Goal: Task Accomplishment & Management: Manage account settings

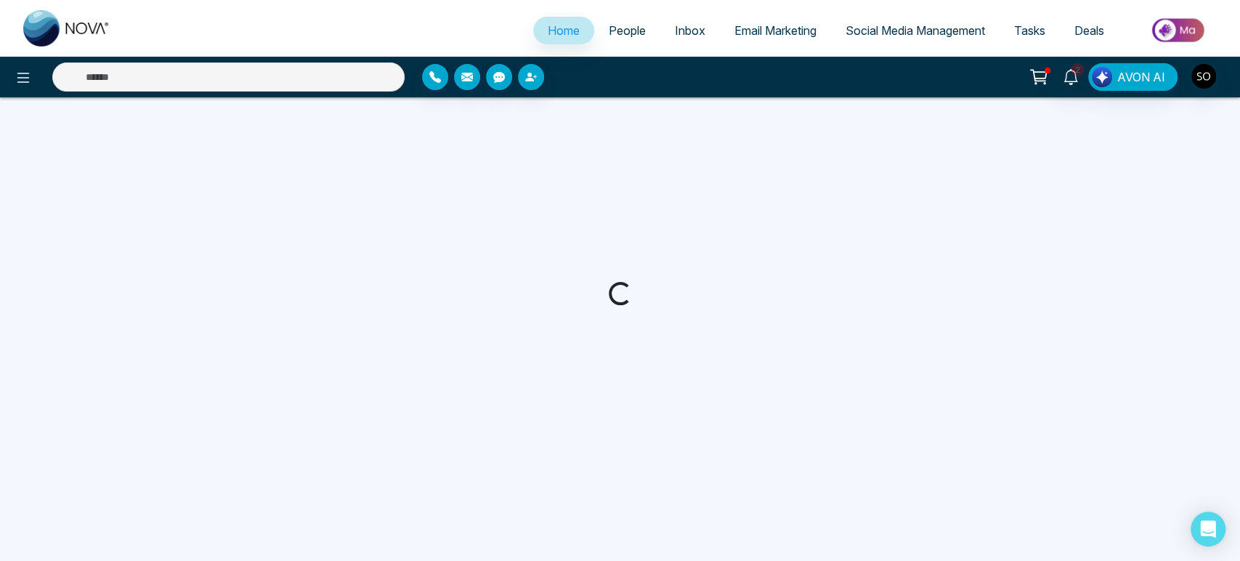
select select "*"
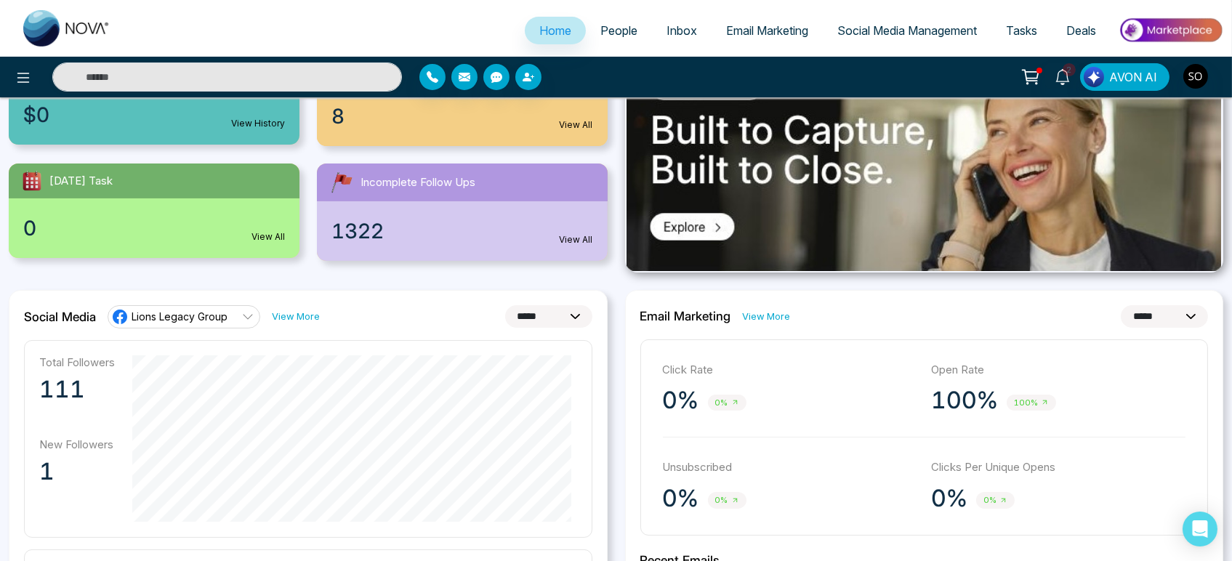
scroll to position [242, 0]
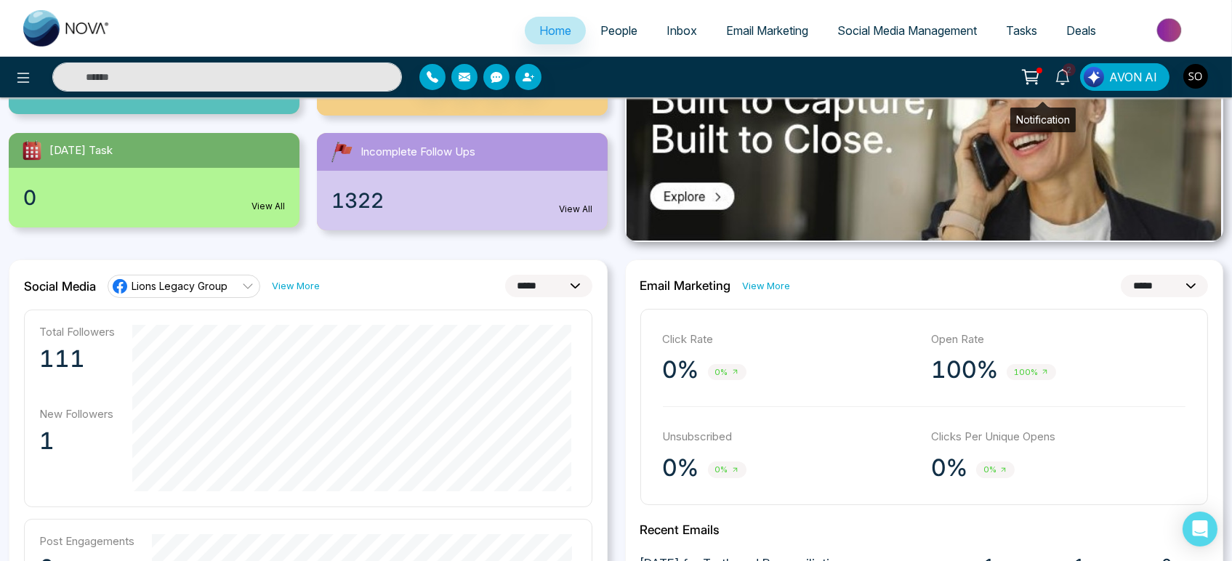
click at [1054, 78] on icon at bounding box center [1062, 77] width 16 height 16
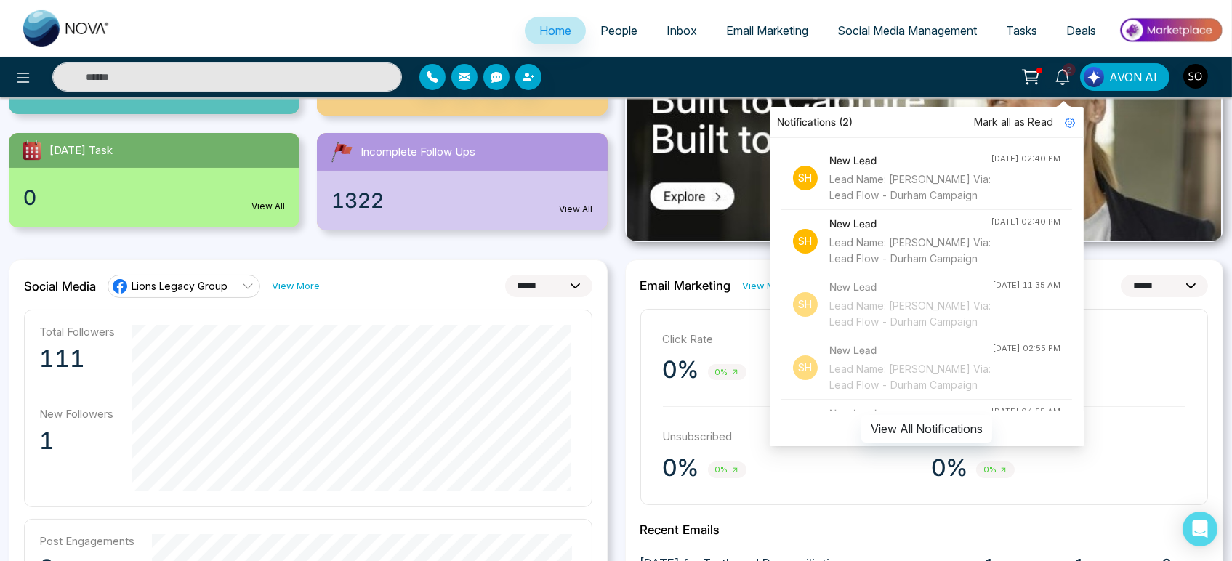
click at [999, 121] on span "Mark all as Read" at bounding box center [1013, 122] width 79 height 16
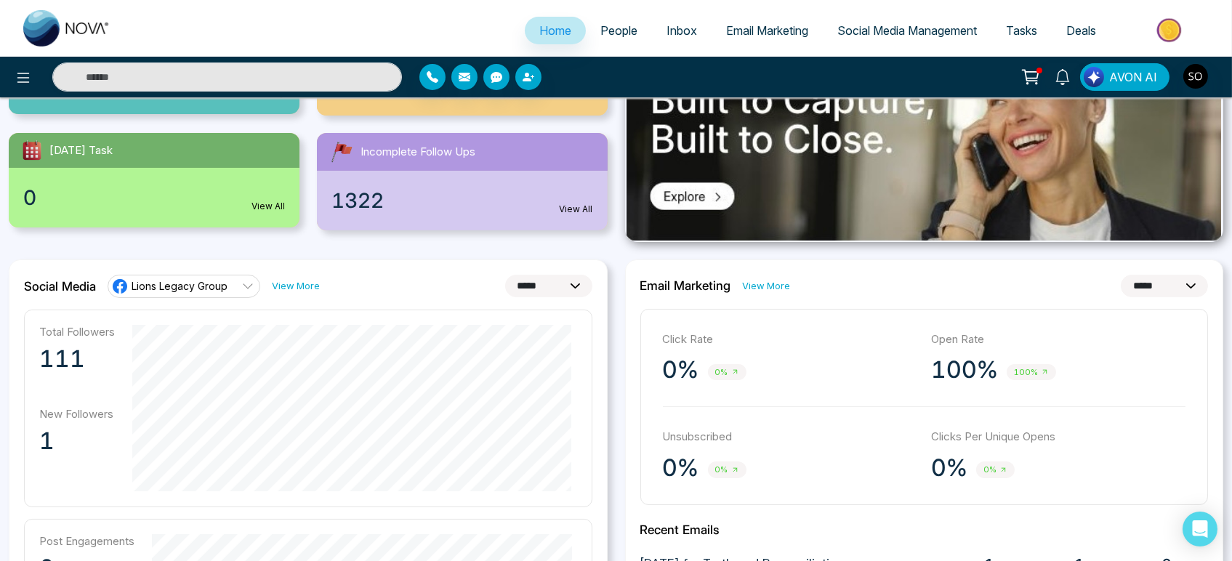
click at [352, 22] on ul "Home People Inbox Email Marketing Social Media Management Tasks Deals" at bounding box center [674, 32] width 1098 height 40
click at [606, 31] on span "People" at bounding box center [618, 30] width 37 height 15
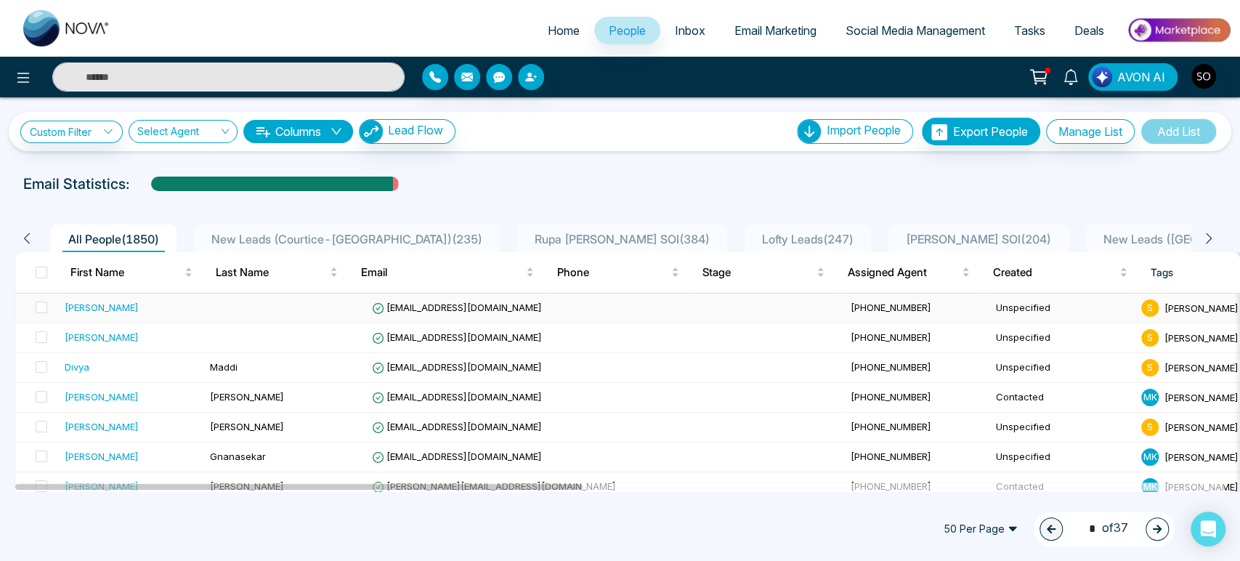
click at [113, 315] on div "[PERSON_NAME]" at bounding box center [102, 307] width 74 height 15
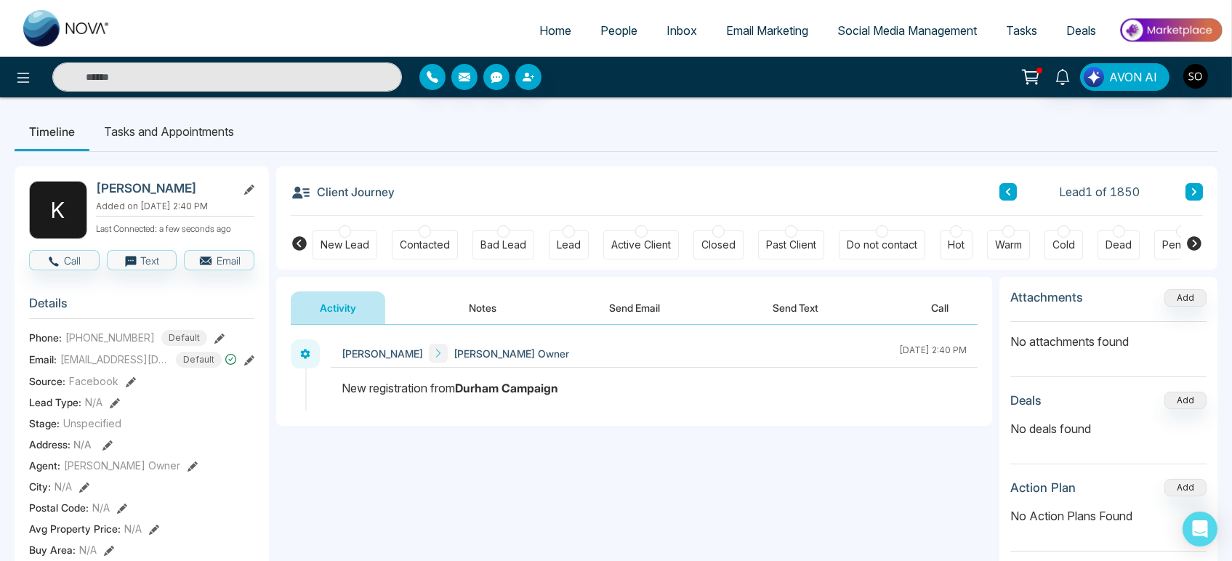
click at [242, 196] on div "[PERSON_NAME]" at bounding box center [175, 188] width 158 height 15
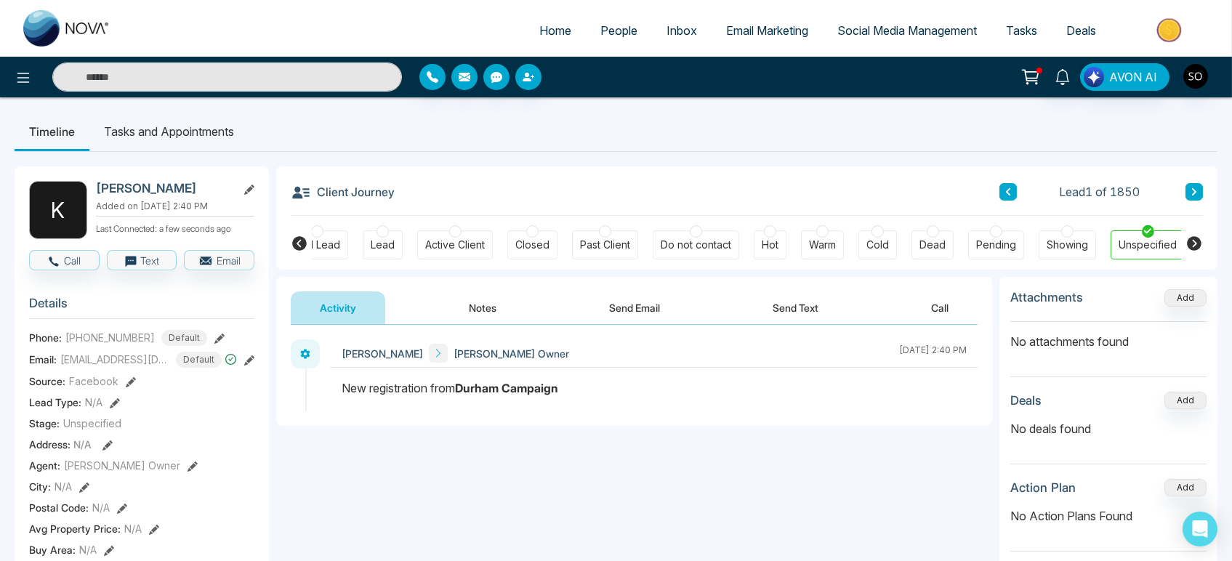
click at [250, 190] on icon at bounding box center [249, 190] width 10 height 10
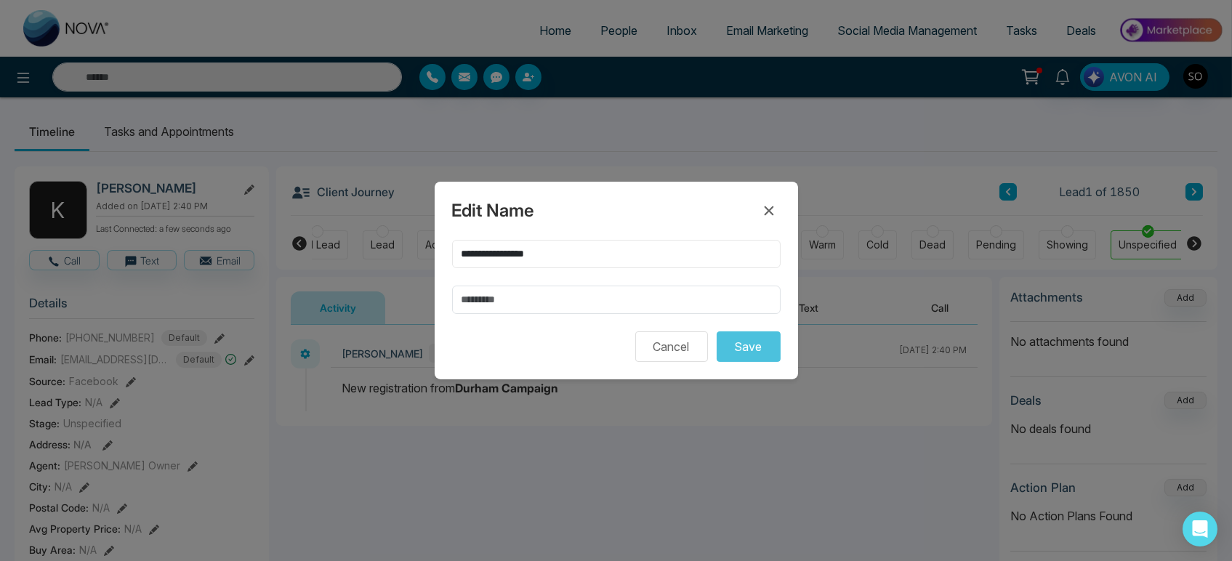
drag, startPoint x: 516, startPoint y: 251, endPoint x: 588, endPoint y: 254, distance: 72.0
click at [588, 254] on input "**********" at bounding box center [616, 254] width 328 height 28
click at [484, 313] on input "text" at bounding box center [616, 300] width 328 height 28
paste input "*******"
type input "*******"
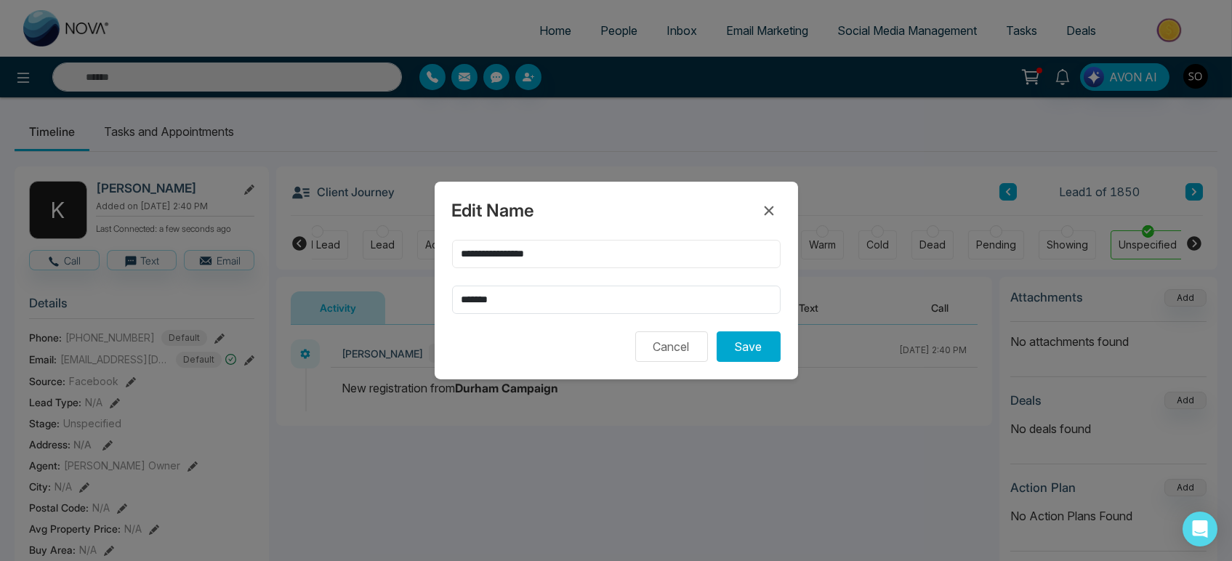
click at [517, 240] on input "**********" at bounding box center [616, 254] width 328 height 28
click at [494, 250] on input "*********" at bounding box center [616, 254] width 328 height 28
type input "*********"
click at [743, 361] on button "Save" at bounding box center [748, 346] width 64 height 31
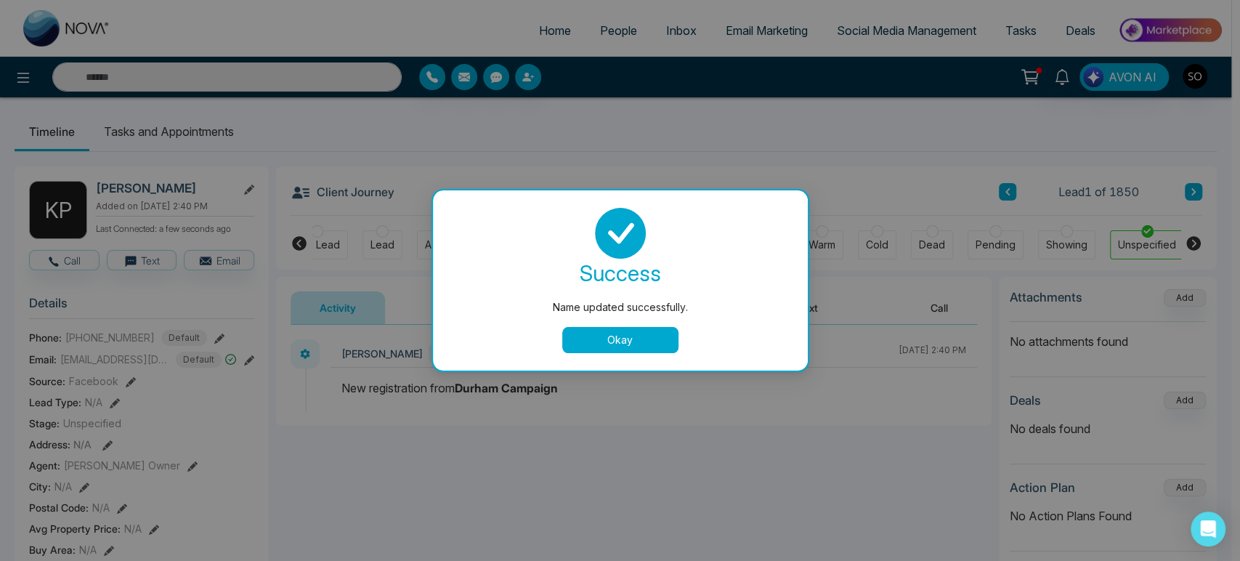
click at [634, 343] on button "Okay" at bounding box center [620, 340] width 116 height 26
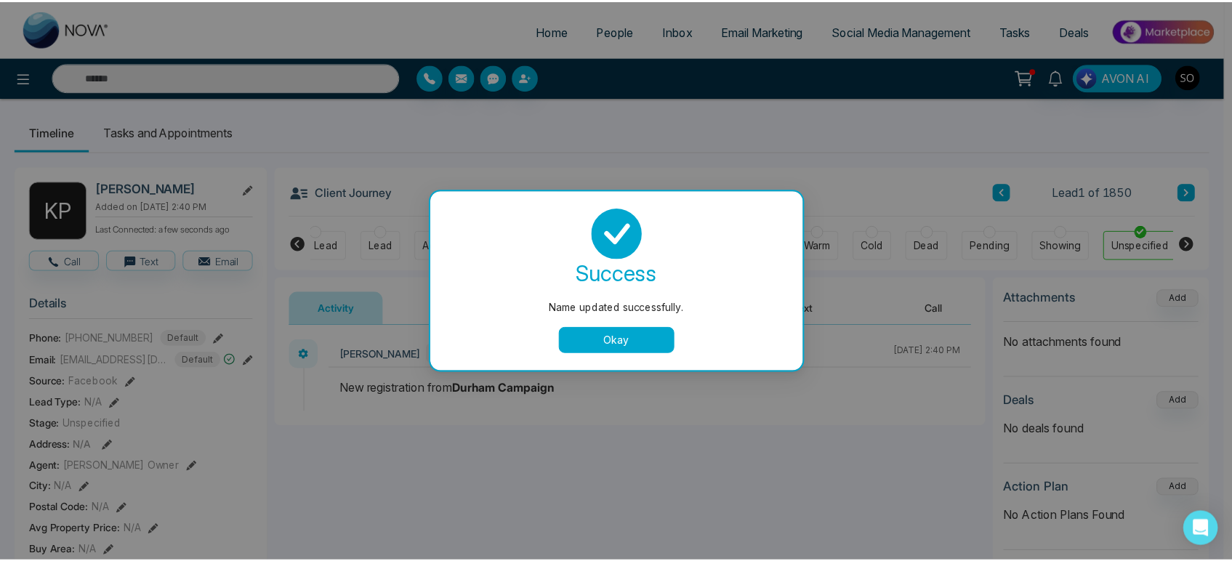
scroll to position [0, 177]
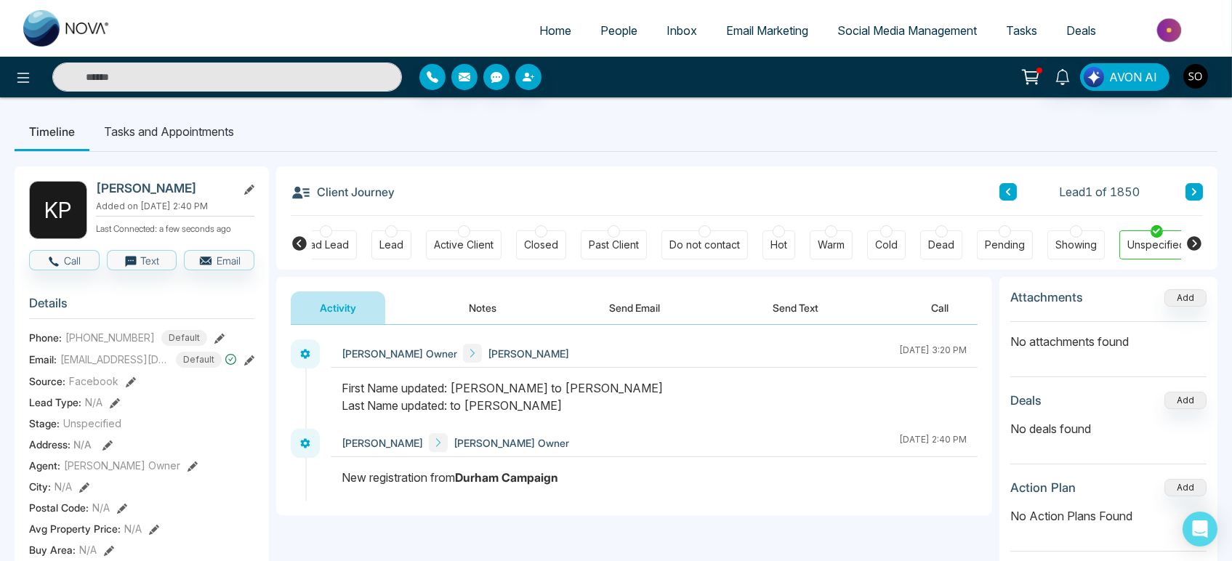
click at [605, 33] on span "People" at bounding box center [618, 30] width 37 height 15
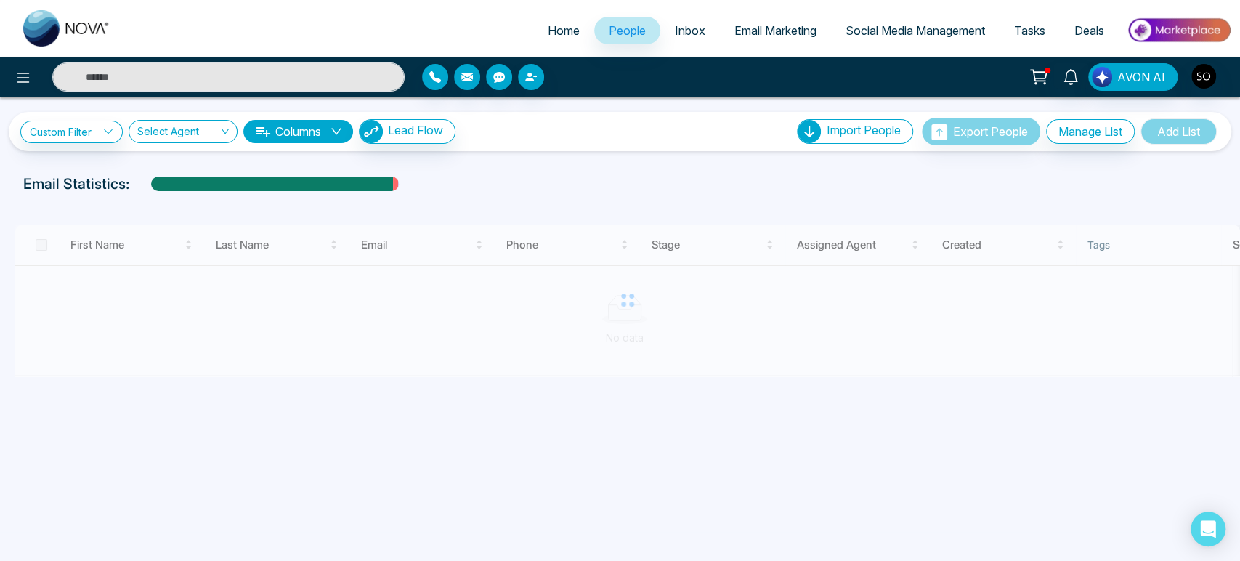
click at [610, 38] on span "People" at bounding box center [627, 30] width 37 height 15
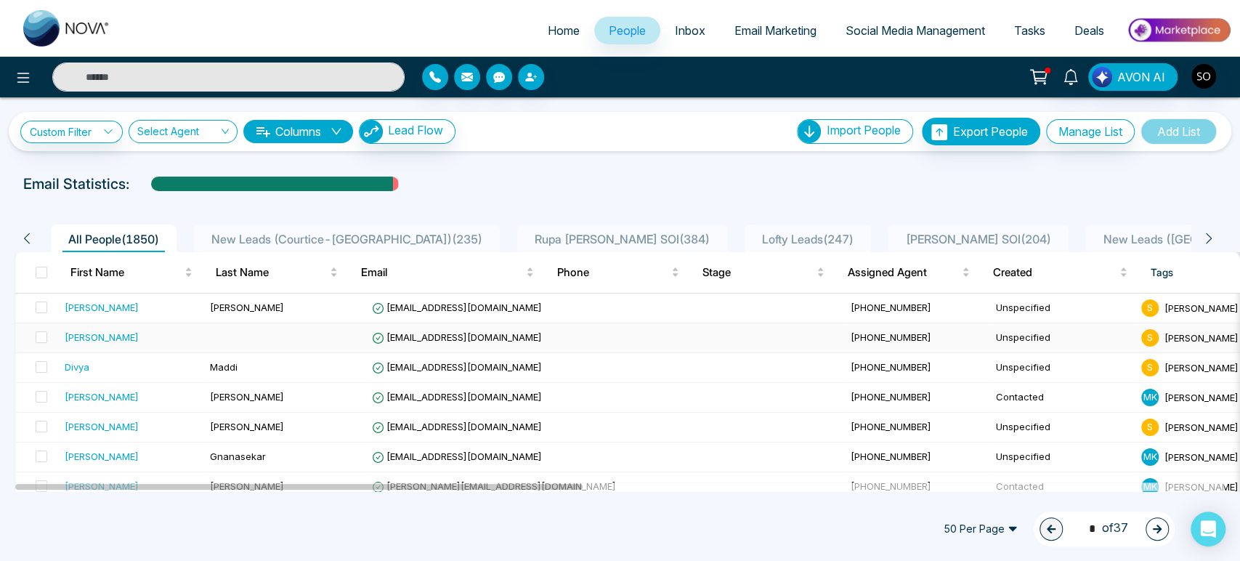
click at [110, 344] on div "[PERSON_NAME]" at bounding box center [102, 337] width 74 height 15
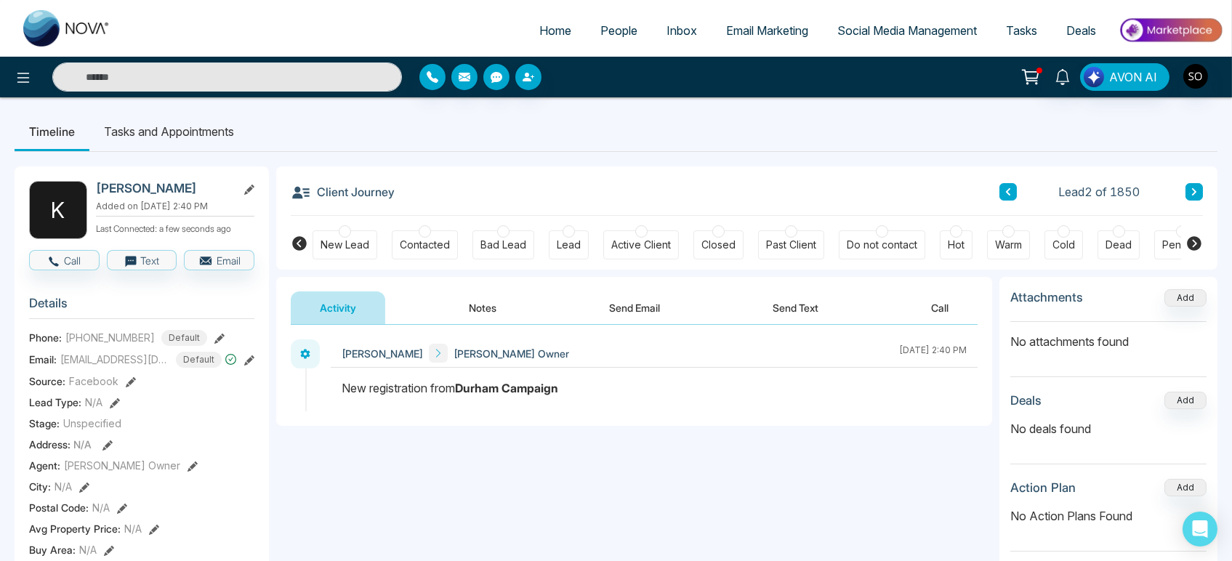
click at [250, 191] on icon at bounding box center [249, 190] width 10 height 10
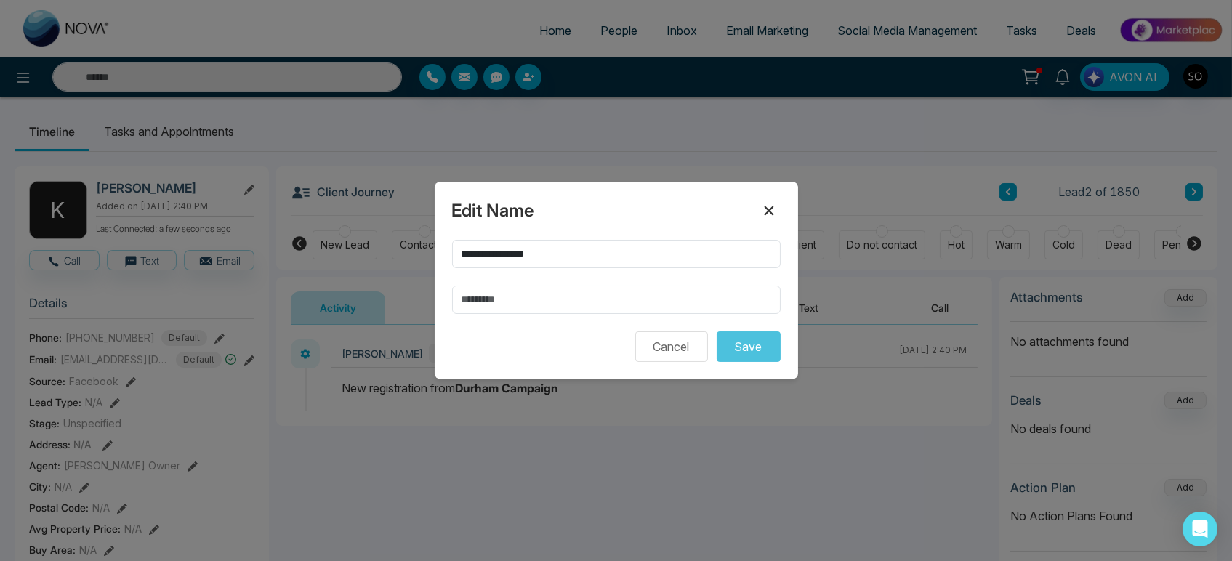
click at [769, 202] on icon at bounding box center [768, 210] width 17 height 17
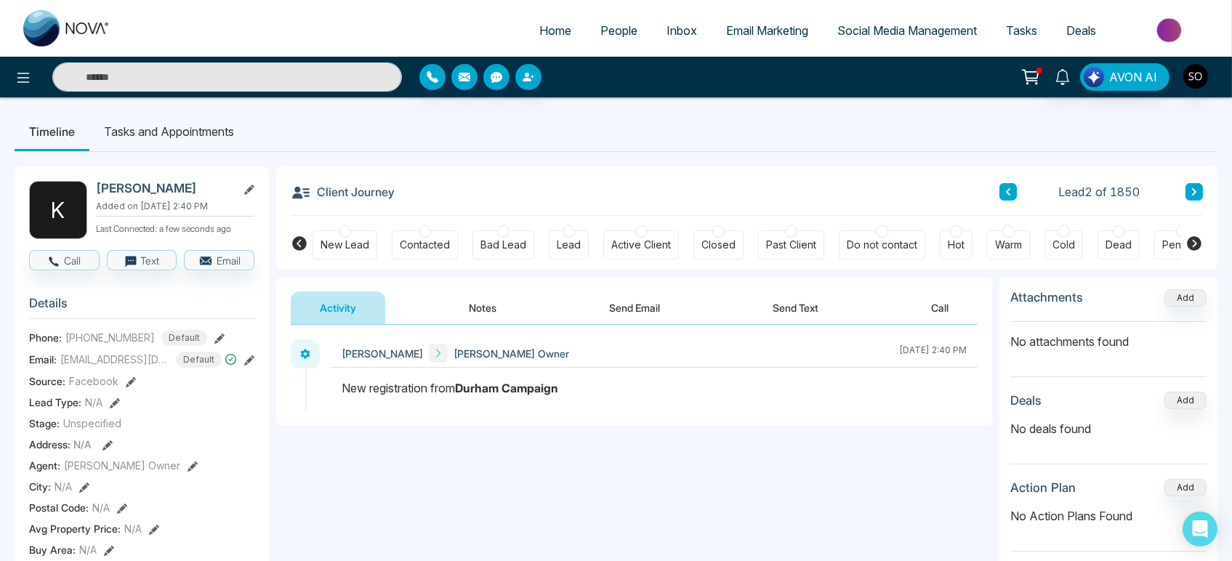
click at [600, 35] on span "People" at bounding box center [618, 30] width 37 height 15
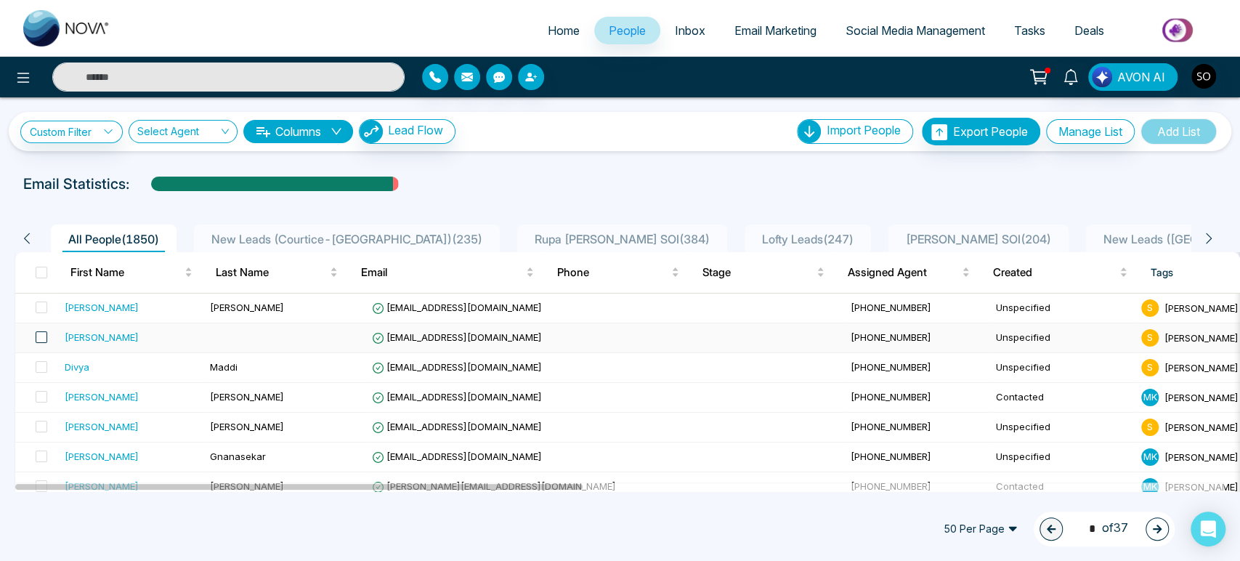
click at [47, 343] on span at bounding box center [42, 337] width 12 height 12
click at [106, 344] on div "[PERSON_NAME]" at bounding box center [102, 337] width 74 height 15
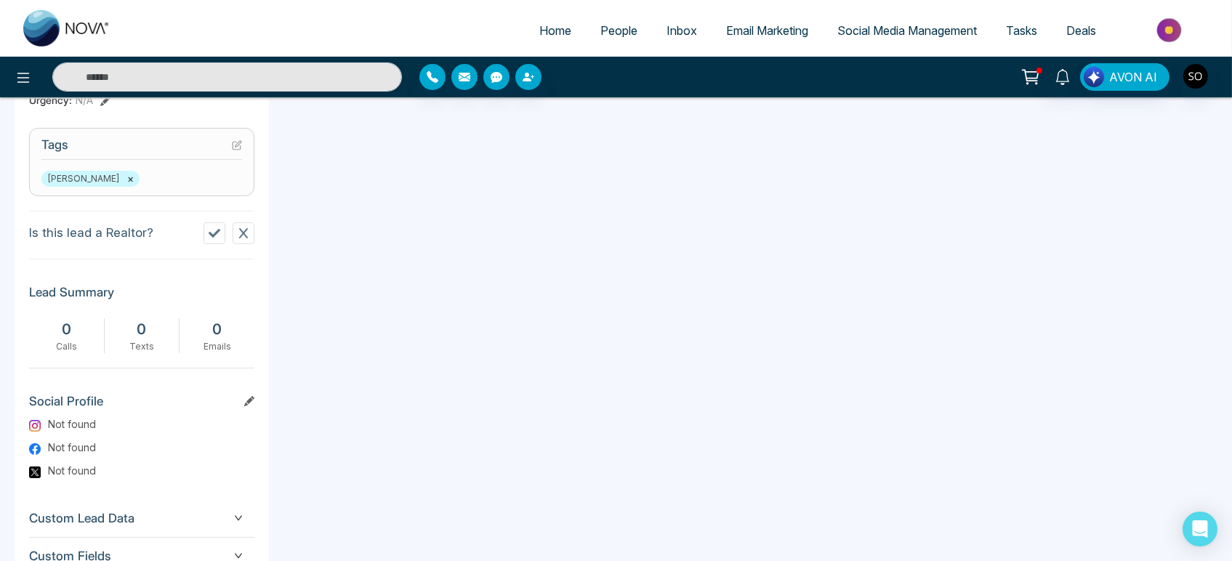
scroll to position [683, 0]
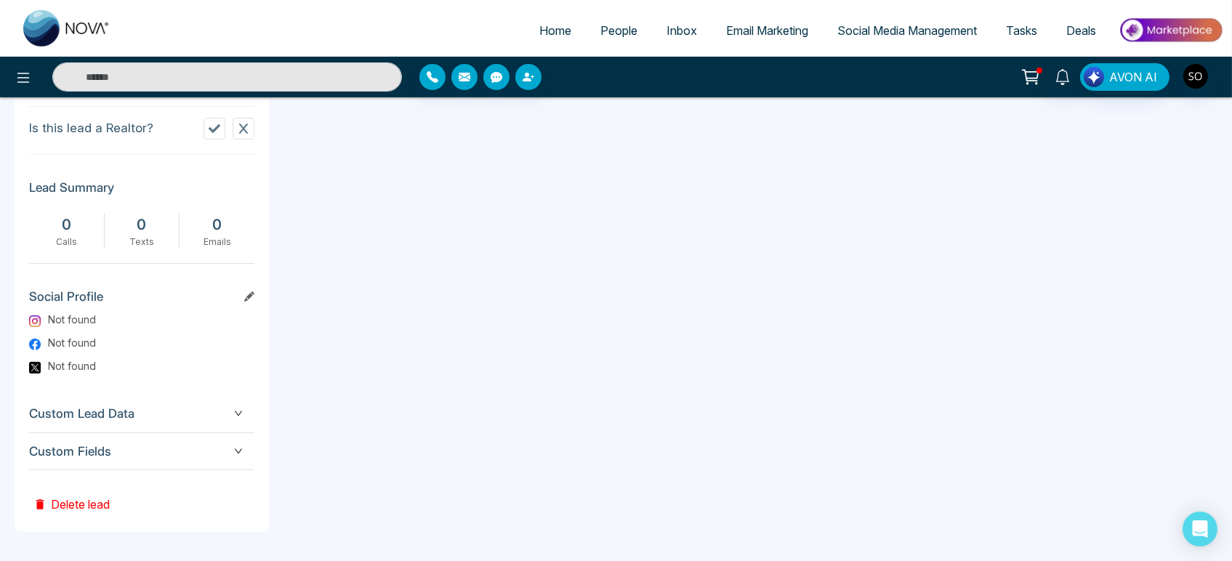
click at [62, 501] on button "Delete lead" at bounding box center [71, 493] width 85 height 47
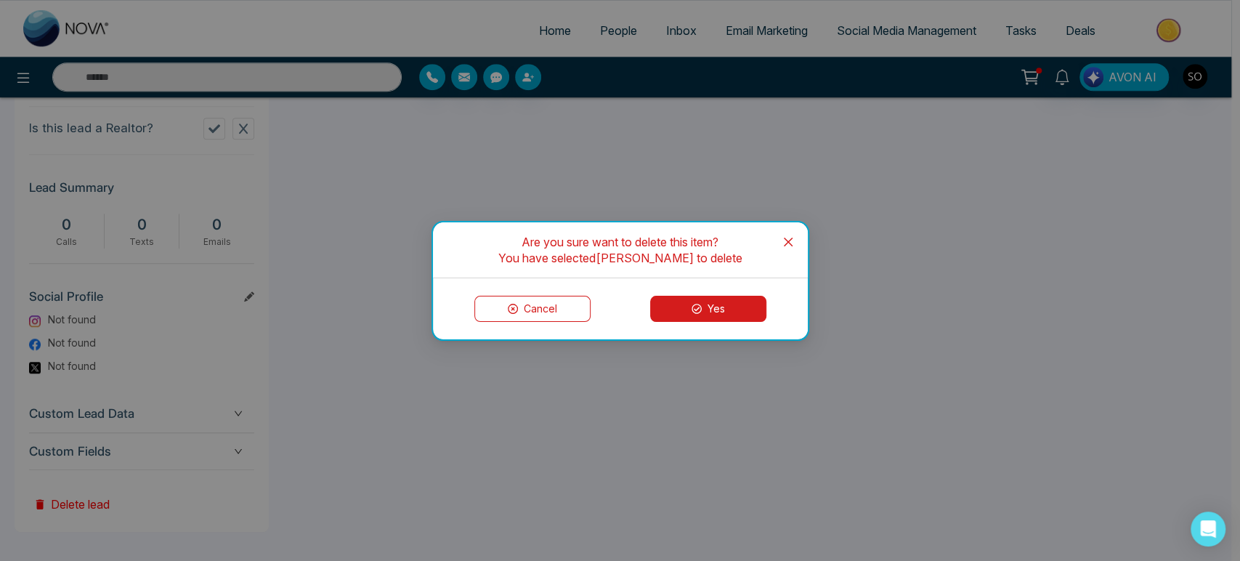
click at [712, 306] on button "Yes" at bounding box center [708, 309] width 116 height 26
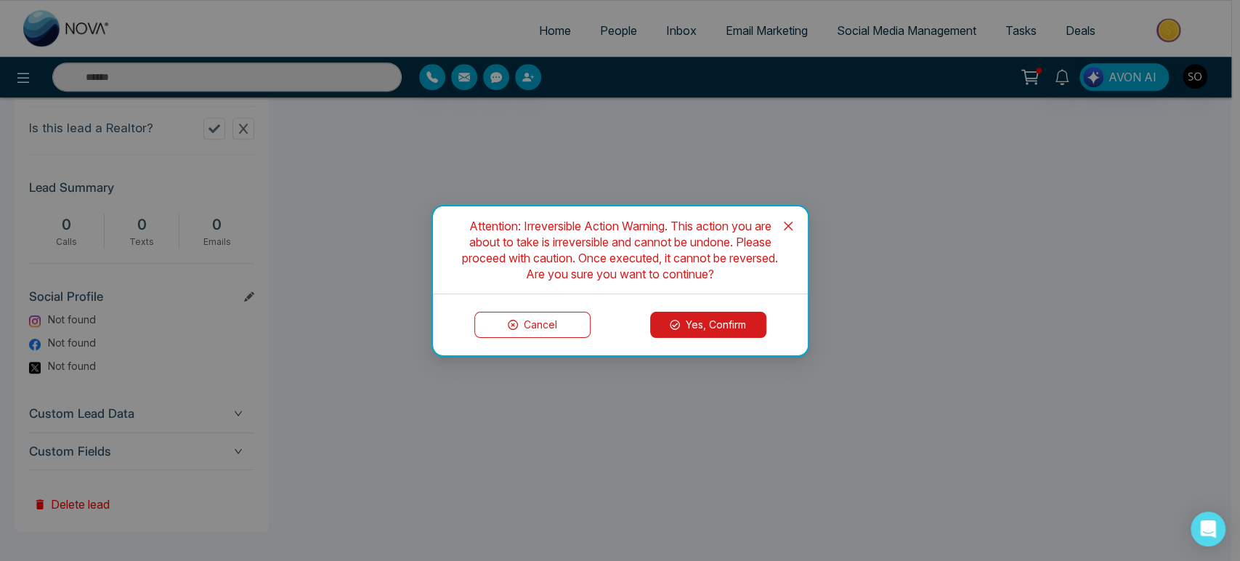
click at [708, 321] on button "Yes, Confirm" at bounding box center [708, 325] width 116 height 26
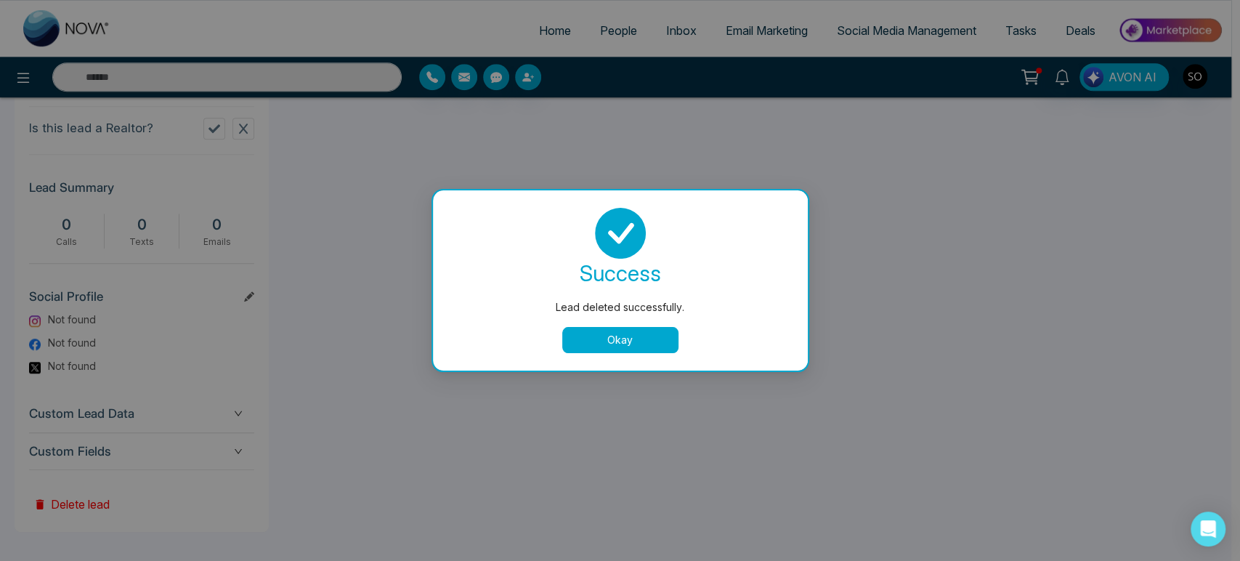
click at [631, 348] on button "Okay" at bounding box center [620, 340] width 116 height 26
